Goal: Communication & Community: Answer question/provide support

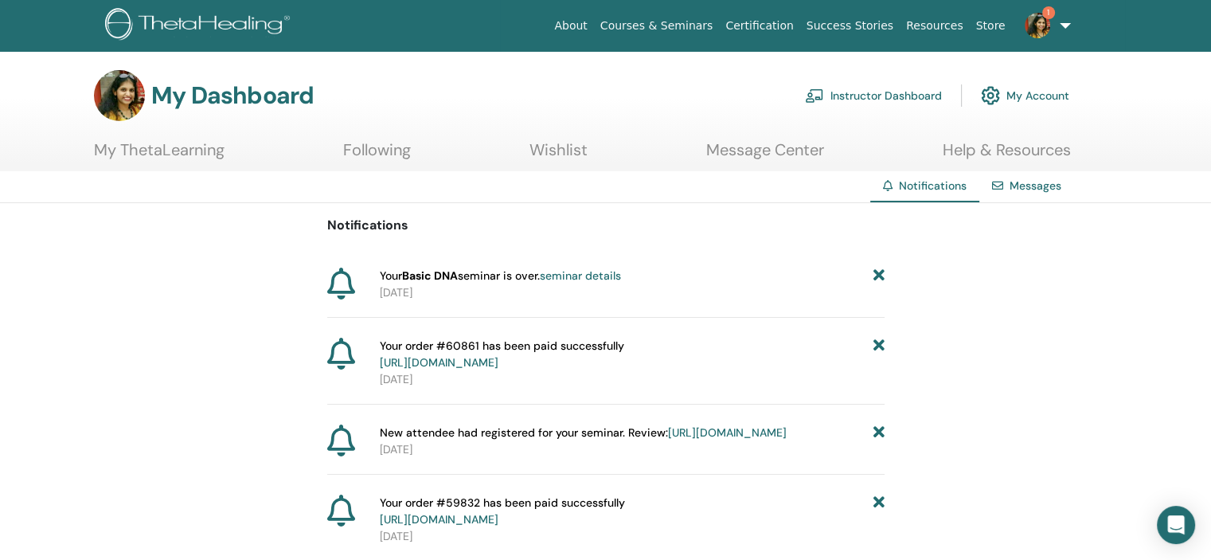
click at [879, 275] on icon at bounding box center [878, 276] width 11 height 17
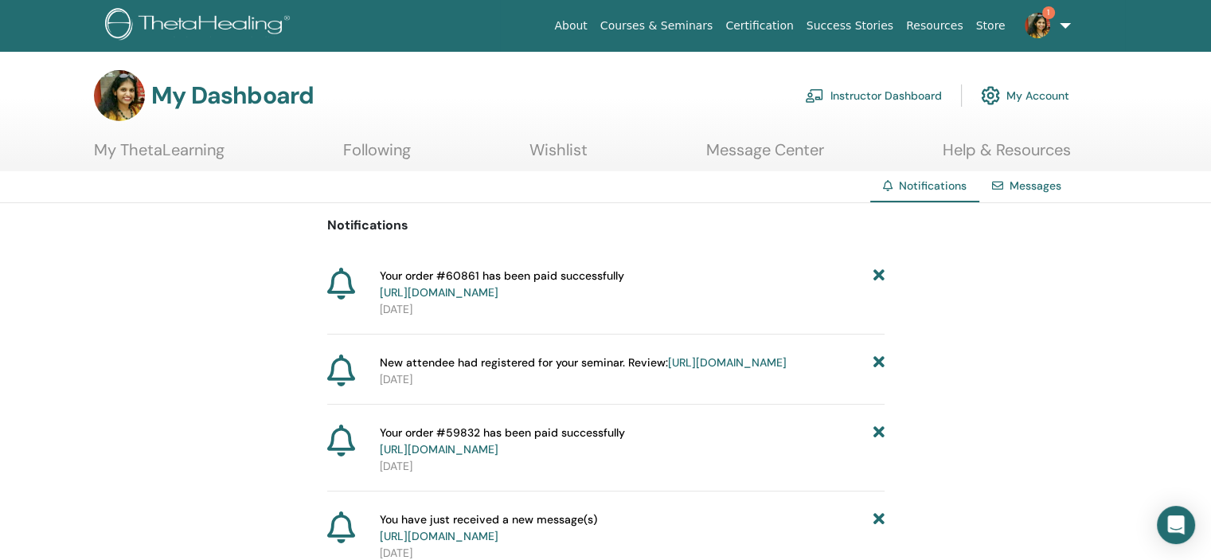
click at [880, 358] on icon at bounding box center [878, 362] width 11 height 17
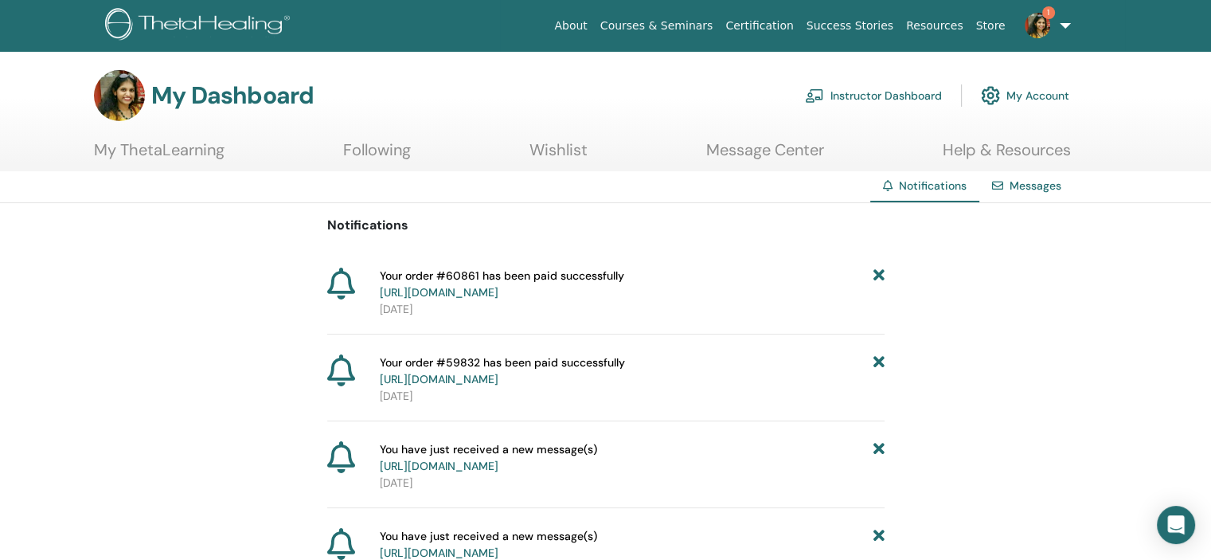
click at [689, 26] on link "Courses & Seminars" at bounding box center [657, 25] width 126 height 29
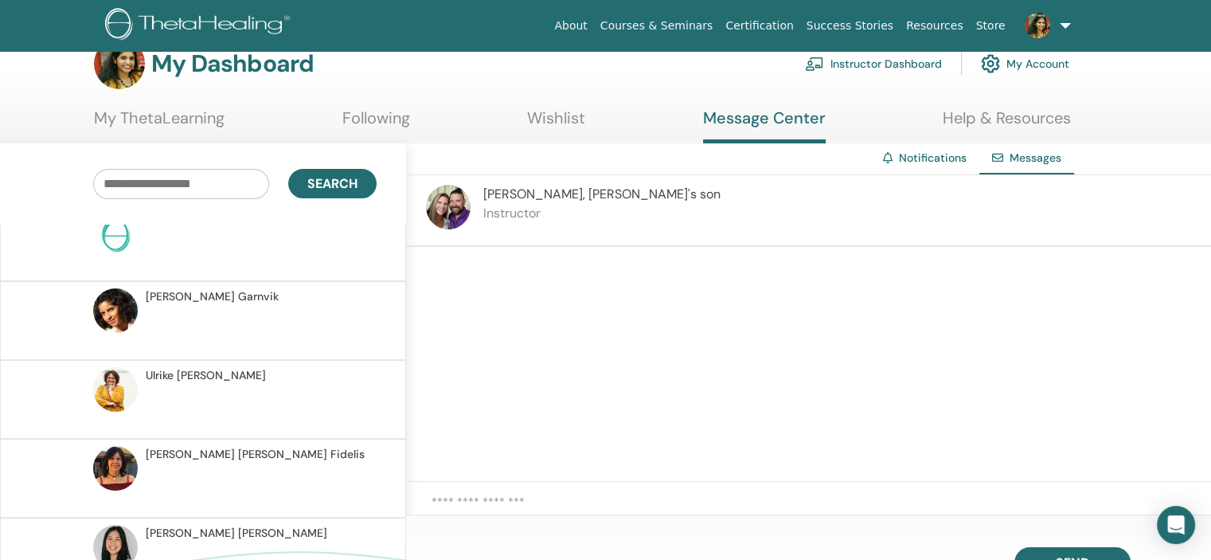
scroll to position [67533, 0]
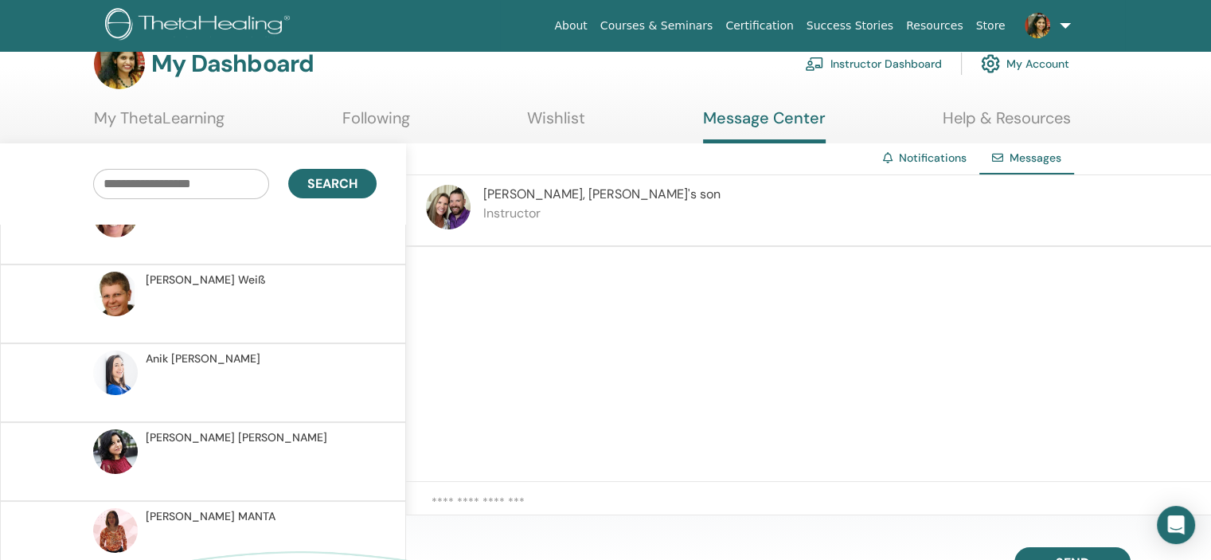
scroll to position [67533, 0]
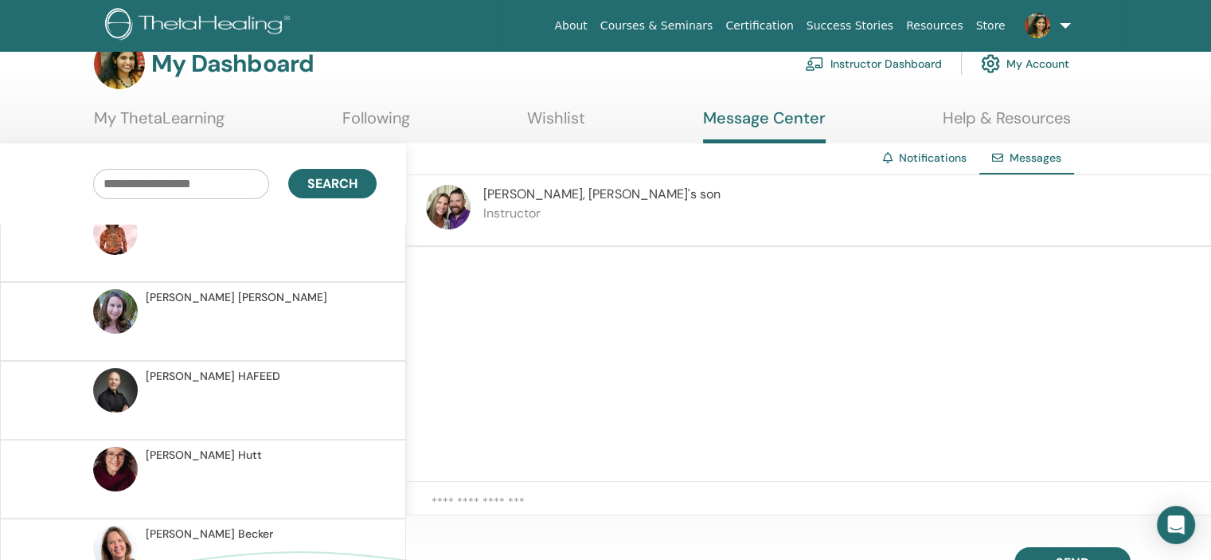
click at [504, 493] on textarea at bounding box center [822, 509] width 780 height 33
type textarea "**********"
click at [720, 26] on link "Courses & Seminars" at bounding box center [657, 25] width 126 height 29
